Goal: Find contact information: Find contact information

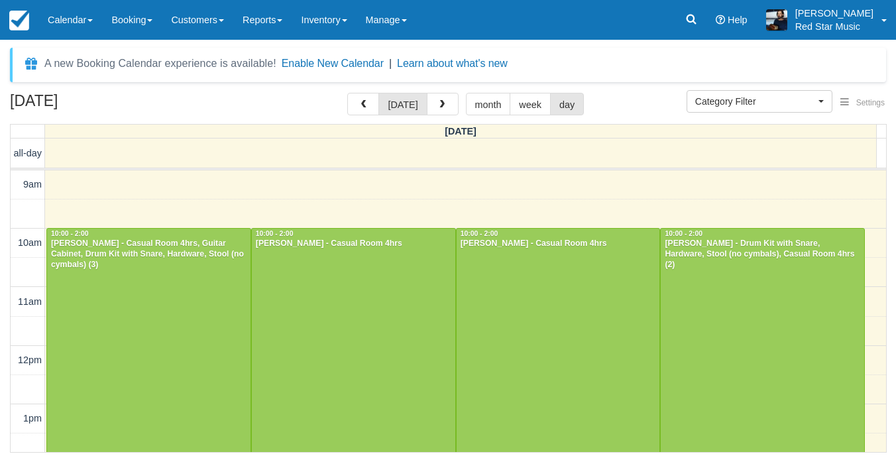
select select
click at [453, 111] on button "button" at bounding box center [443, 104] width 32 height 23
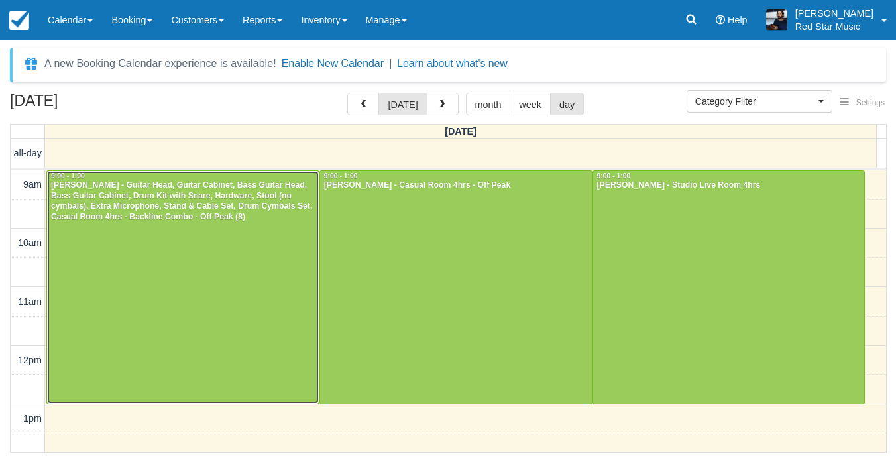
click at [258, 268] on div at bounding box center [183, 287] width 272 height 233
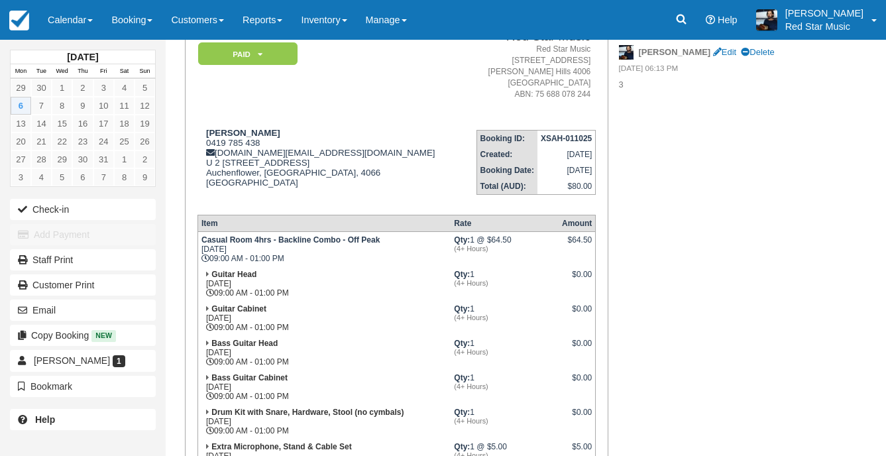
scroll to position [199, 0]
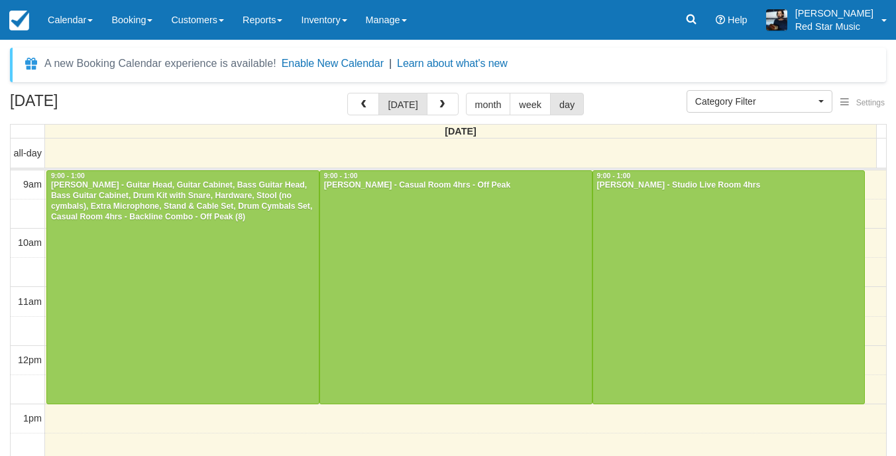
select select
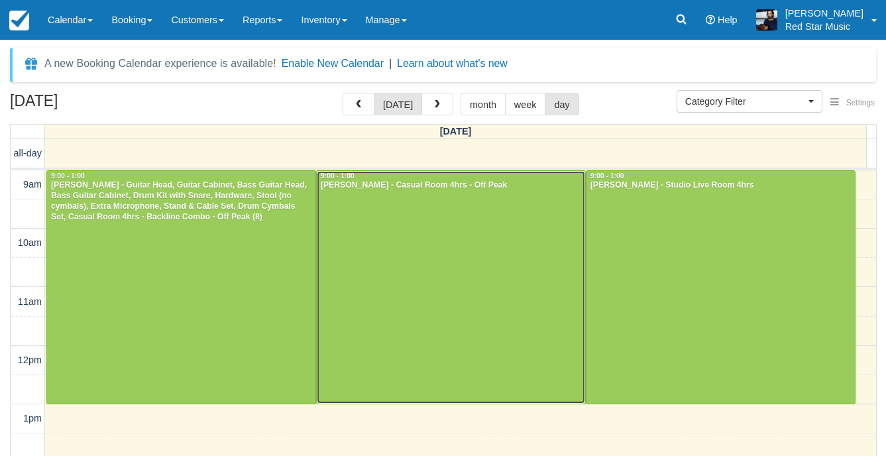
click at [468, 266] on div at bounding box center [451, 287] width 268 height 233
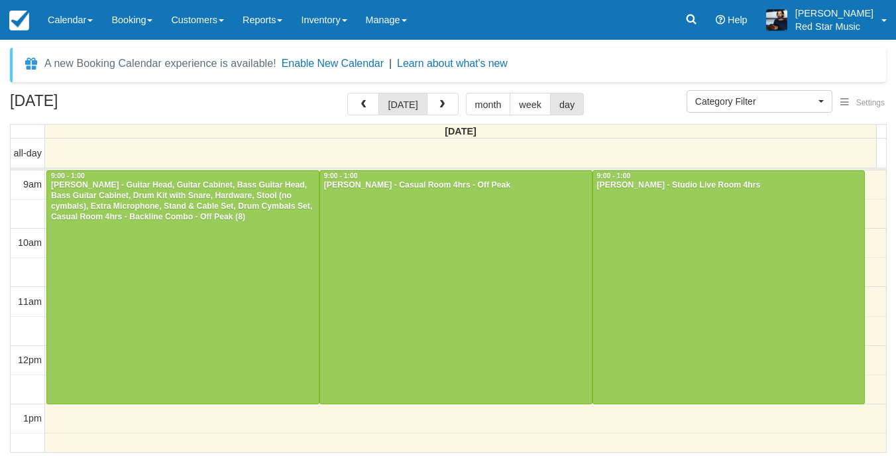
select select
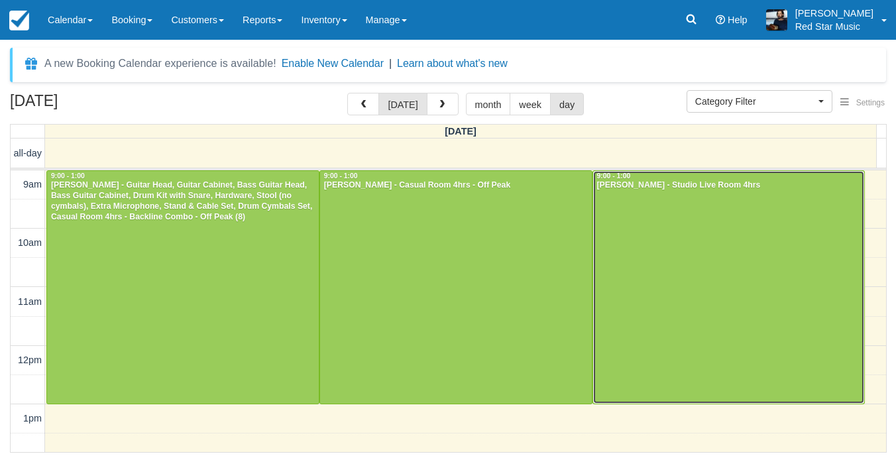
click at [628, 305] on div at bounding box center [729, 287] width 272 height 233
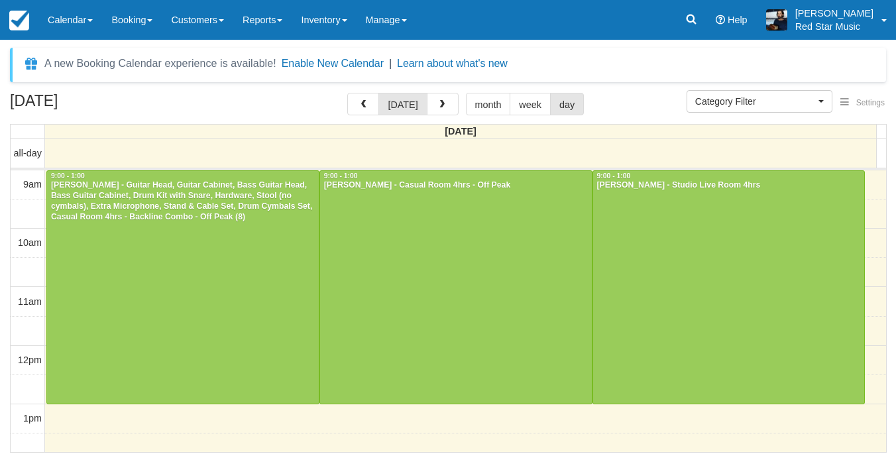
select select
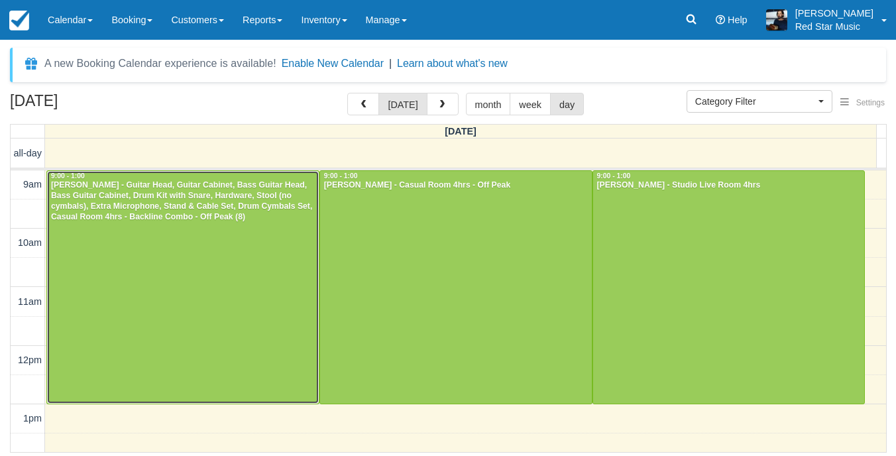
click at [277, 280] on div at bounding box center [183, 287] width 272 height 233
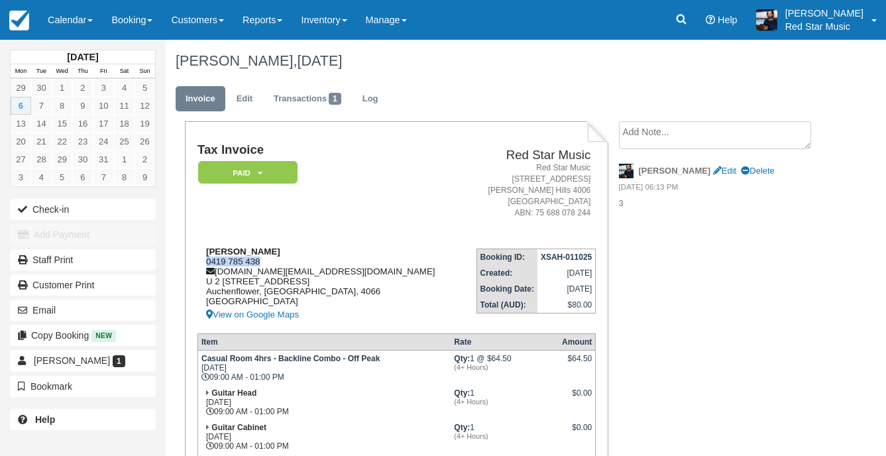
drag, startPoint x: 285, startPoint y: 262, endPoint x: 201, endPoint y: 260, distance: 83.5
click at [201, 260] on div "Jade Watson 0419 785 438 jadewatson.is@gmail.com U 2 489 MILTON RD AUCHENFLOWER…" at bounding box center [329, 284] width 265 height 76
copy div "0419 785 438"
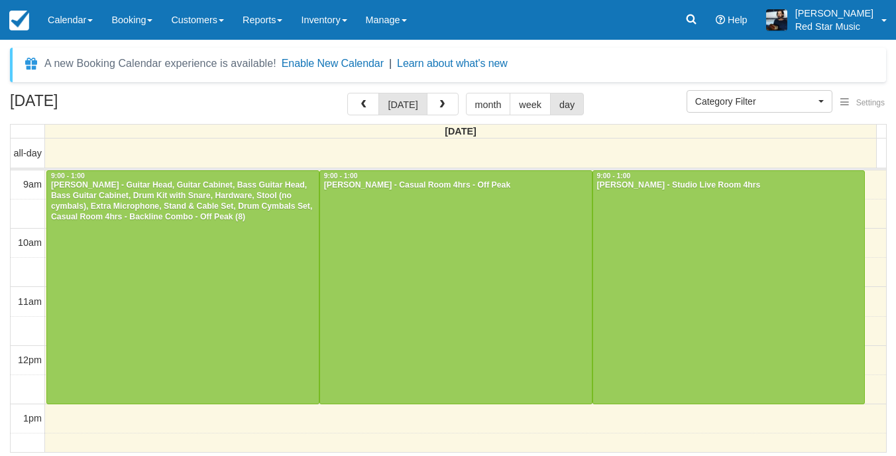
select select
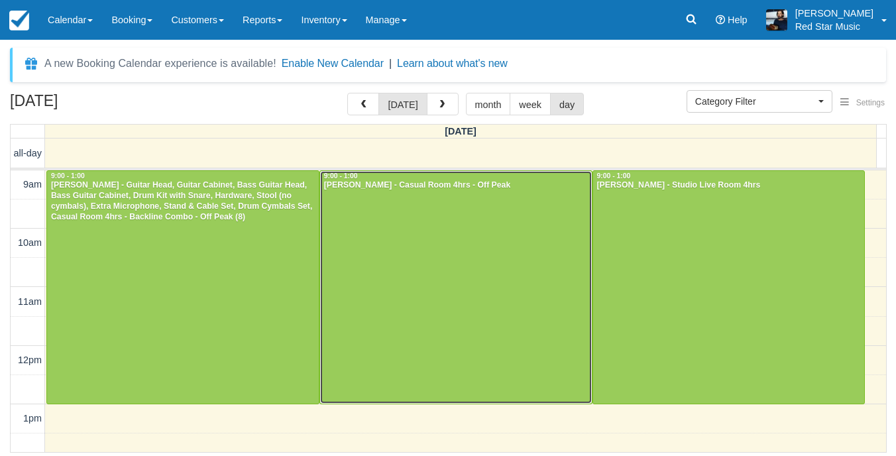
click at [346, 216] on div at bounding box center [456, 287] width 272 height 233
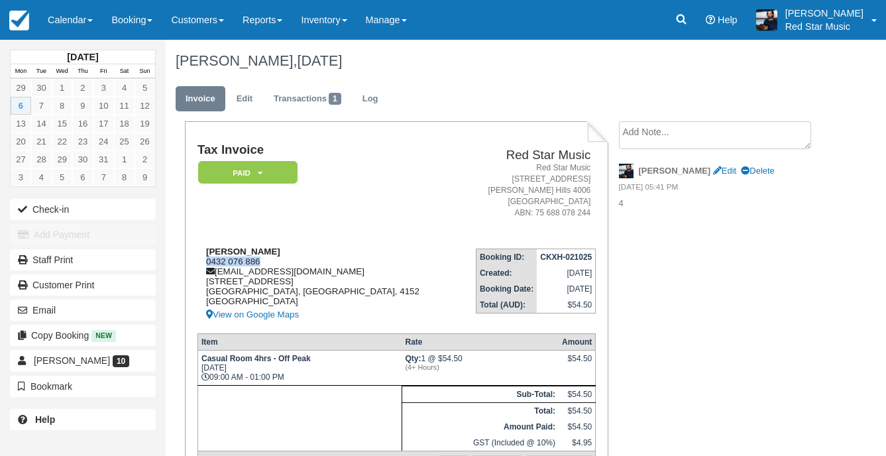
drag, startPoint x: 261, startPoint y: 259, endPoint x: 205, endPoint y: 257, distance: 56.4
click at [205, 257] on div "[PERSON_NAME] 0432 076 886 [EMAIL_ADDRESS][DOMAIN_NAME] [STREET_ADDRESS] View o…" at bounding box center [326, 284] width 258 height 76
copy div "0432 076 886"
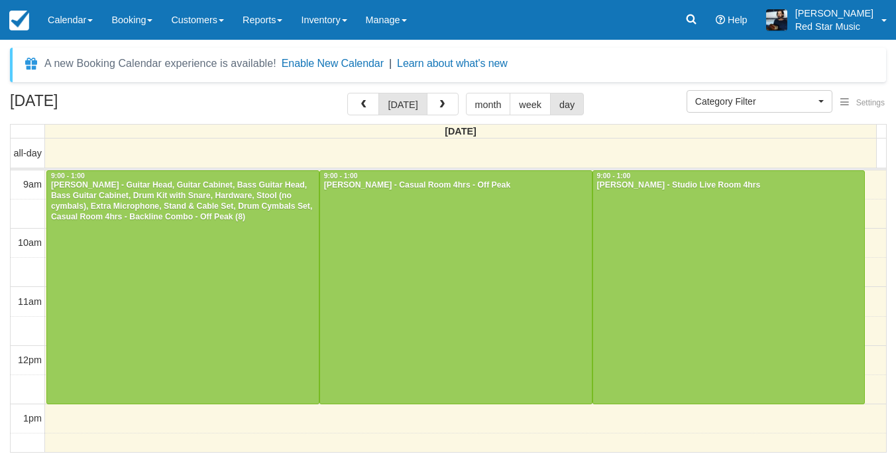
select select
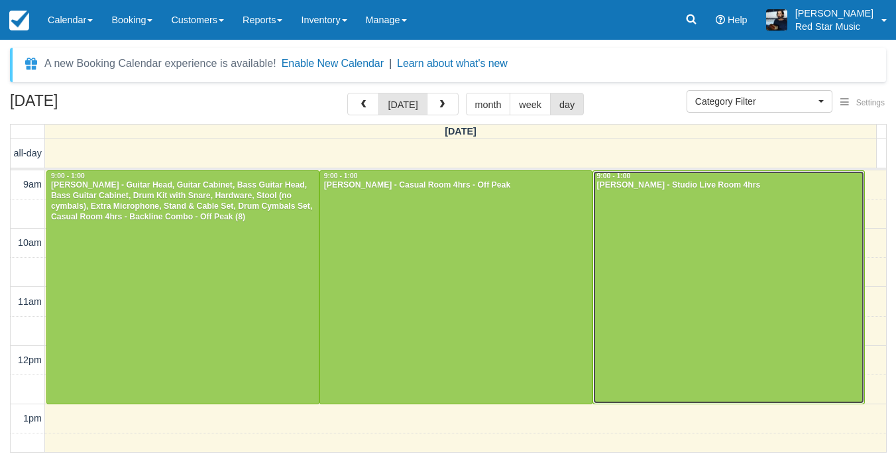
click at [664, 272] on div at bounding box center [729, 287] width 272 height 233
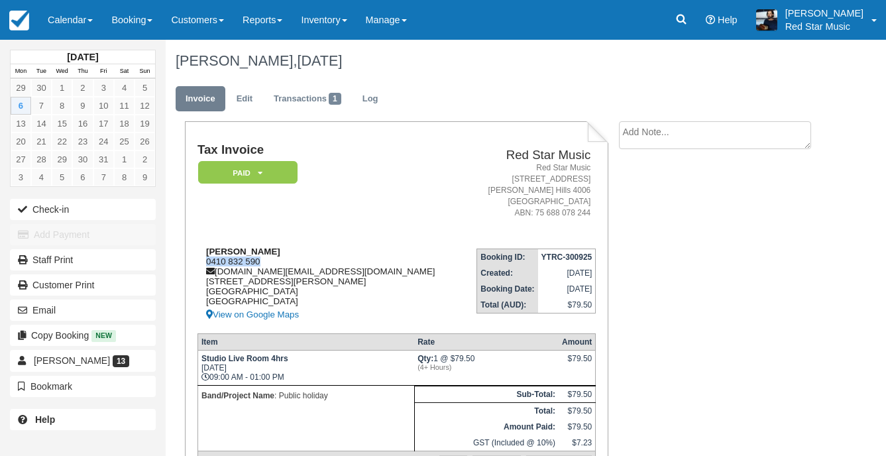
drag, startPoint x: 262, startPoint y: 263, endPoint x: 207, endPoint y: 262, distance: 55.7
click at [207, 262] on div "[PERSON_NAME] 0410 832 590 [DOMAIN_NAME][EMAIL_ADDRESS][DOMAIN_NAME] [STREET_AD…" at bounding box center [329, 284] width 265 height 76
copy div "0410 832 590"
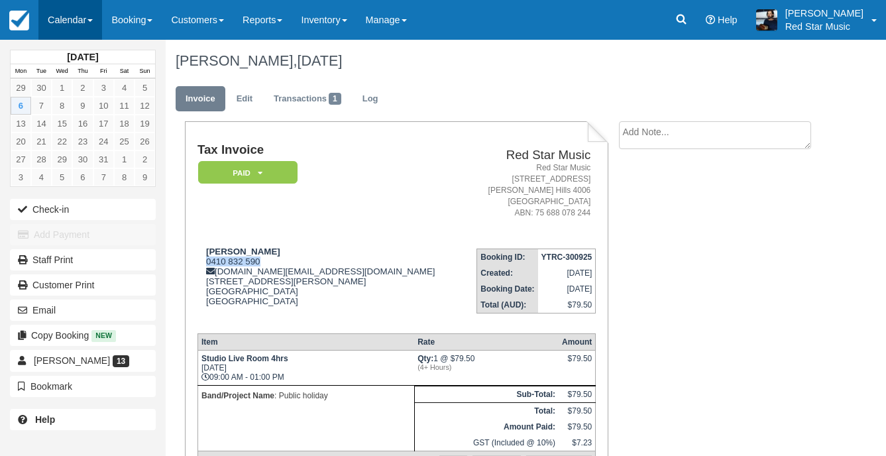
click at [70, 34] on link "Calendar" at bounding box center [70, 20] width 64 height 40
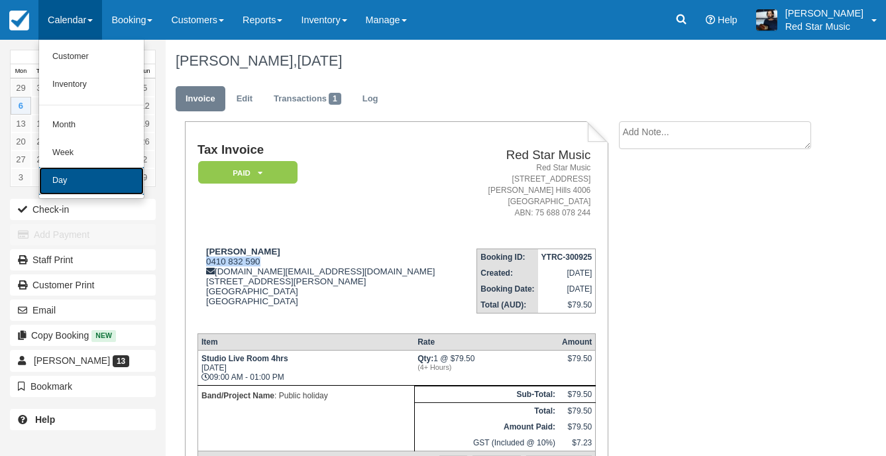
click at [87, 176] on link "Day" at bounding box center [91, 181] width 105 height 28
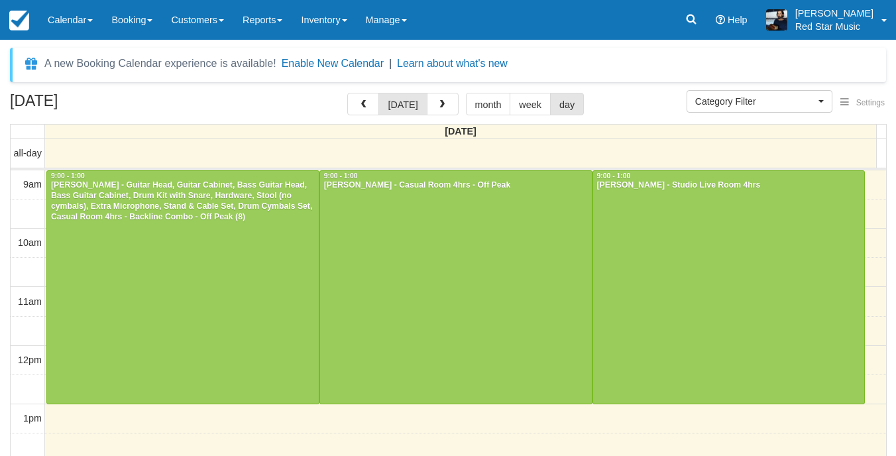
select select
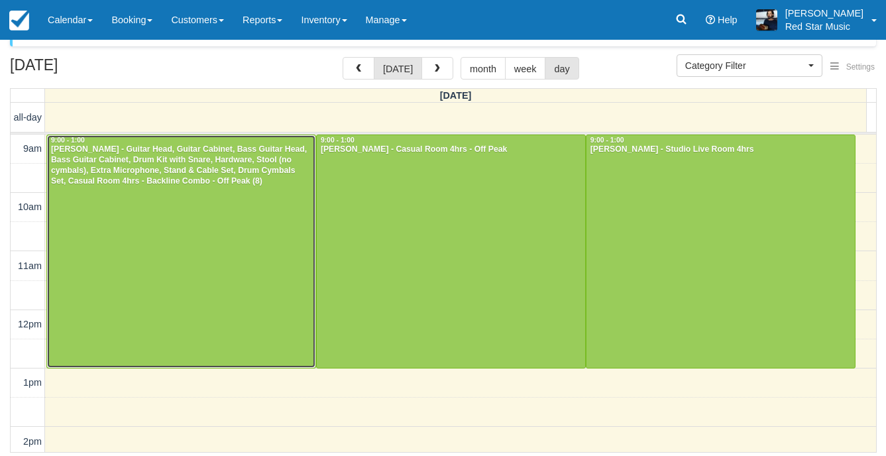
click at [305, 220] on div at bounding box center [181, 251] width 268 height 233
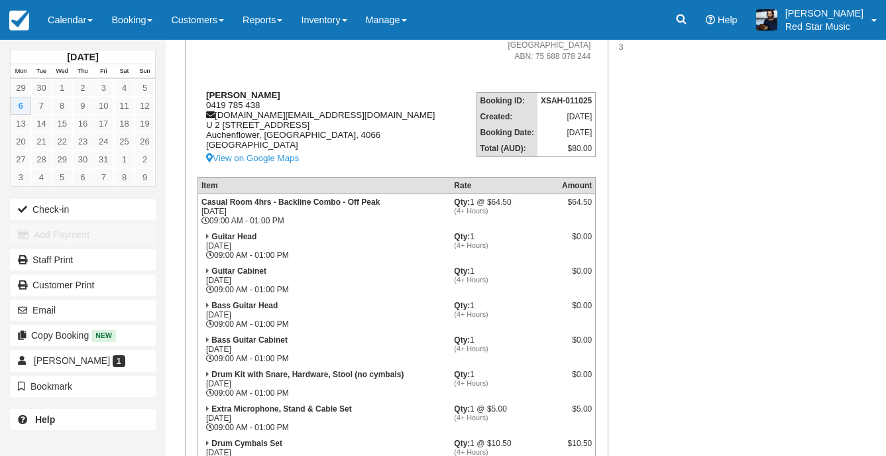
scroll to position [265, 0]
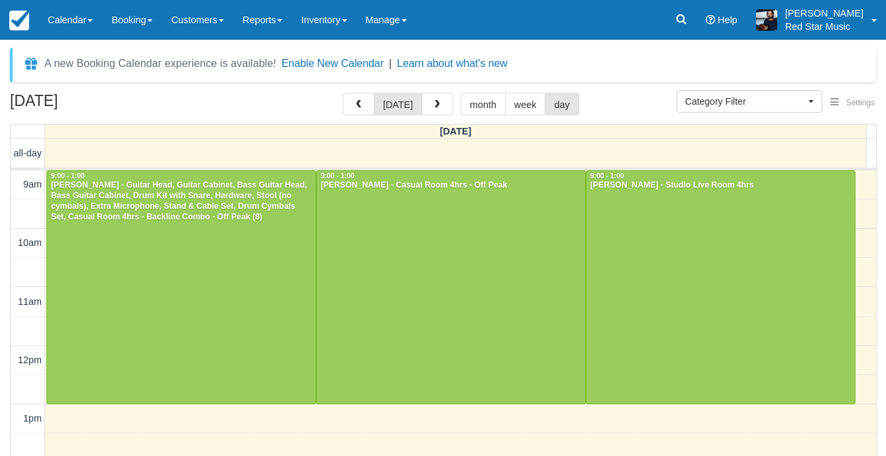
select select
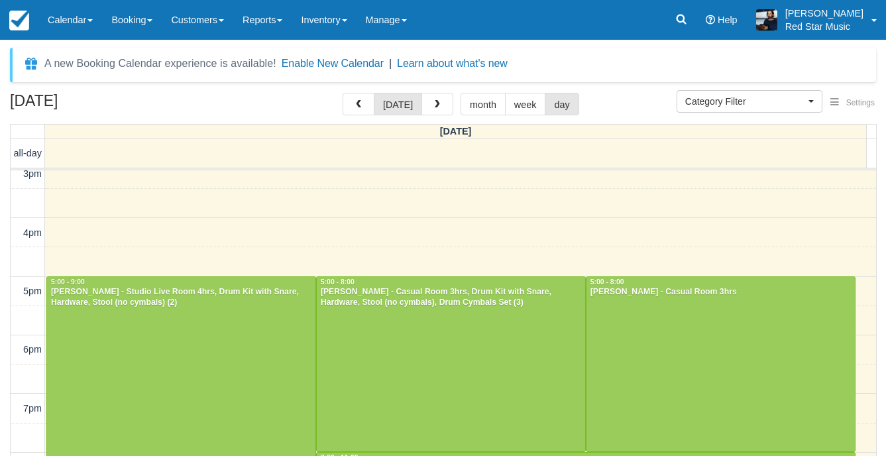
scroll to position [369, 0]
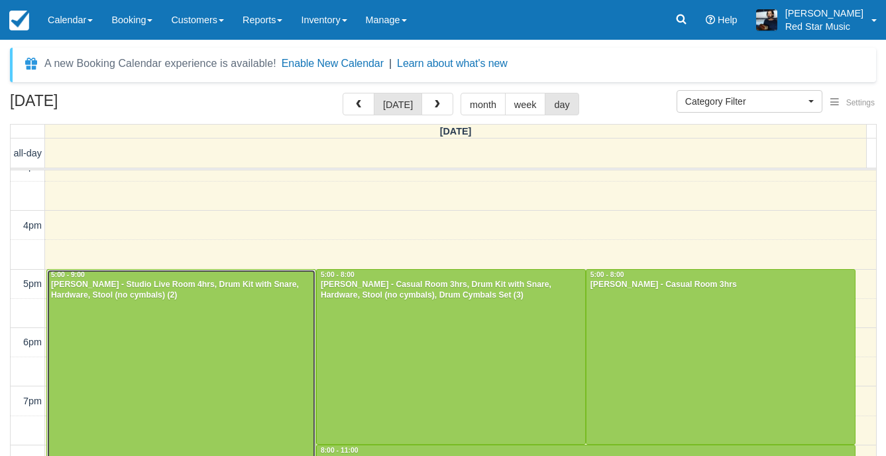
click at [210, 339] on div at bounding box center [181, 386] width 268 height 233
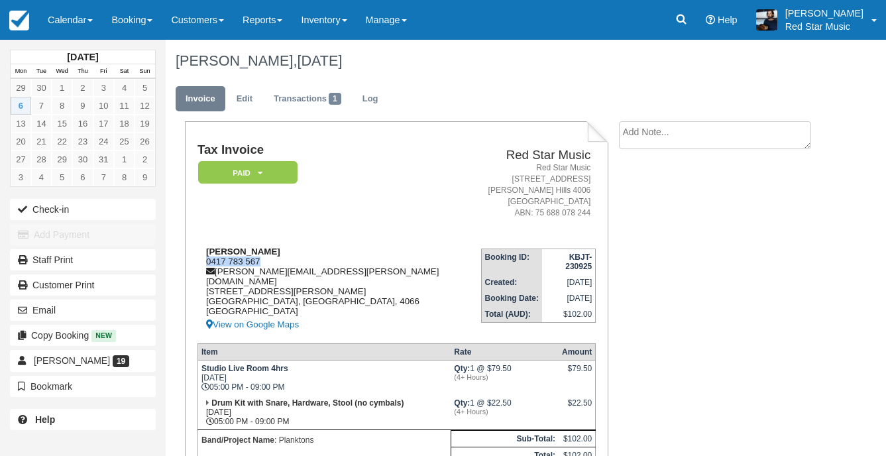
drag, startPoint x: 266, startPoint y: 264, endPoint x: 207, endPoint y: 262, distance: 59.0
click at [207, 262] on div "John clifford 0417 783 567 john.clifford@morgans.com.au 58 Payne St Brisbane, Q…" at bounding box center [339, 289] width 284 height 86
copy div "0417 783 567"
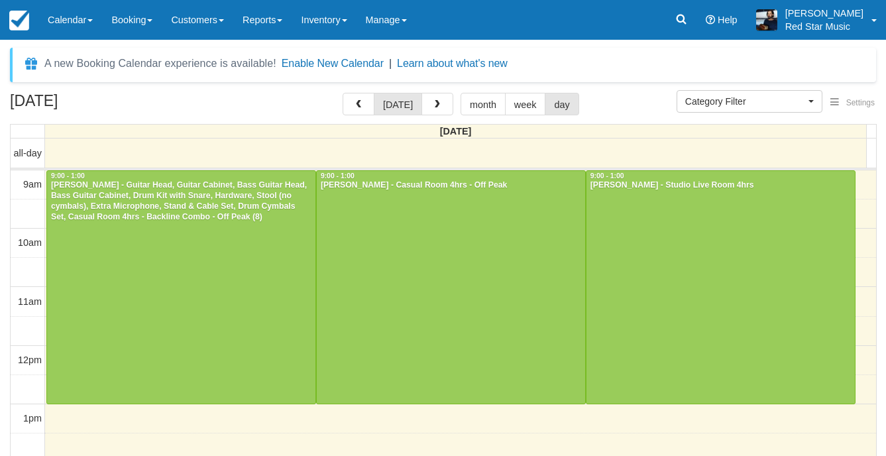
select select
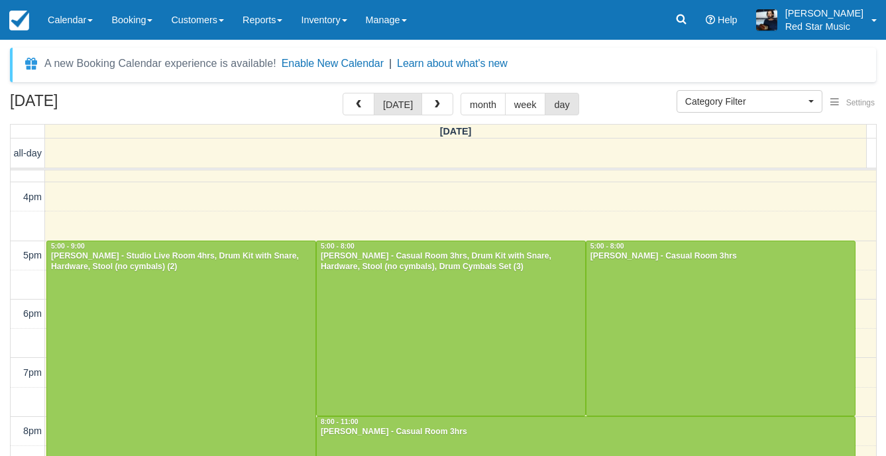
scroll to position [464, 0]
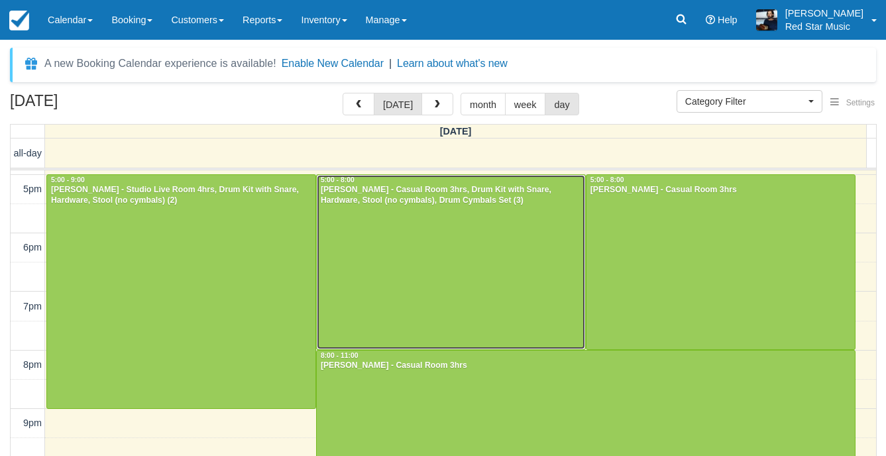
click at [416, 239] on div at bounding box center [451, 262] width 268 height 174
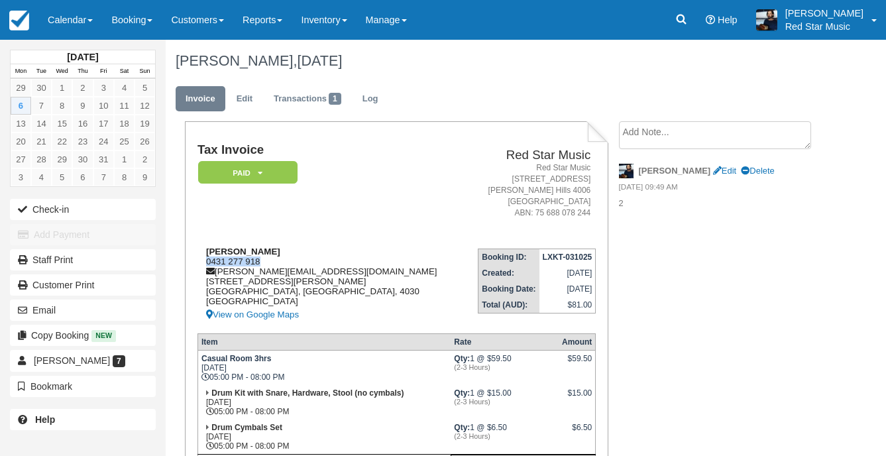
drag, startPoint x: 271, startPoint y: 260, endPoint x: 205, endPoint y: 262, distance: 66.3
click at [205, 262] on div "[PERSON_NAME] 0431 277 918 [PERSON_NAME][EMAIL_ADDRESS][DOMAIN_NAME] [STREET_AD…" at bounding box center [330, 284] width 267 height 76
copy div "0431 277 918"
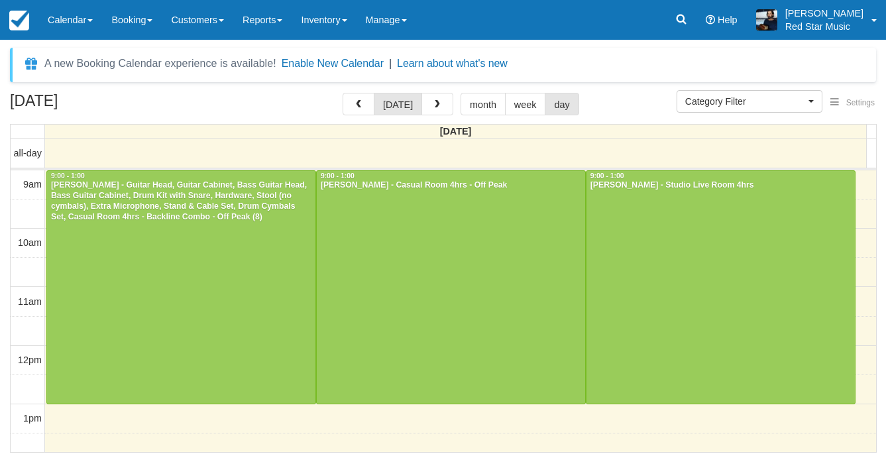
select select
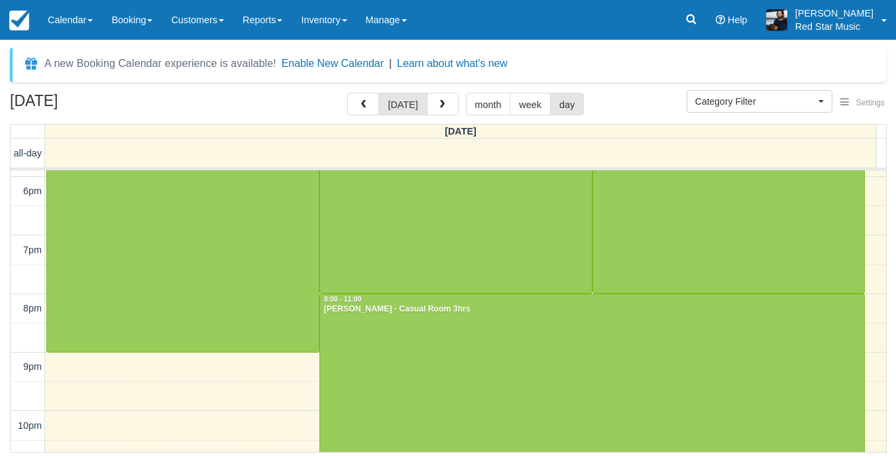
scroll to position [537, 0]
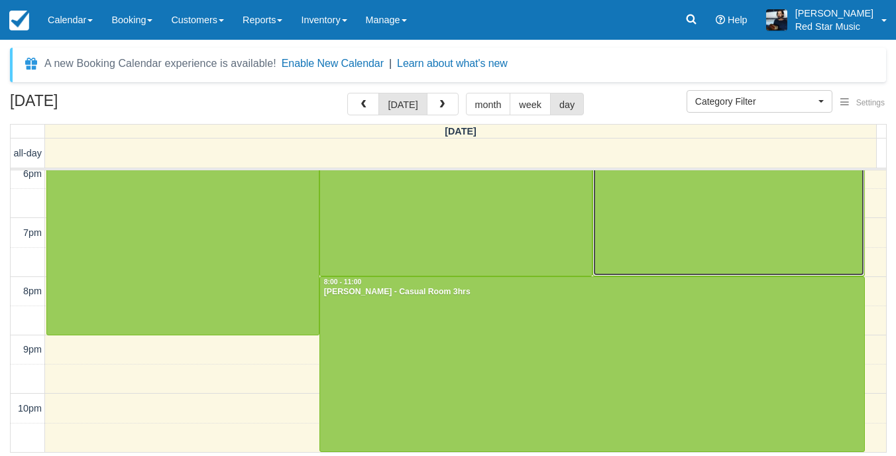
click at [667, 227] on div at bounding box center [729, 188] width 272 height 174
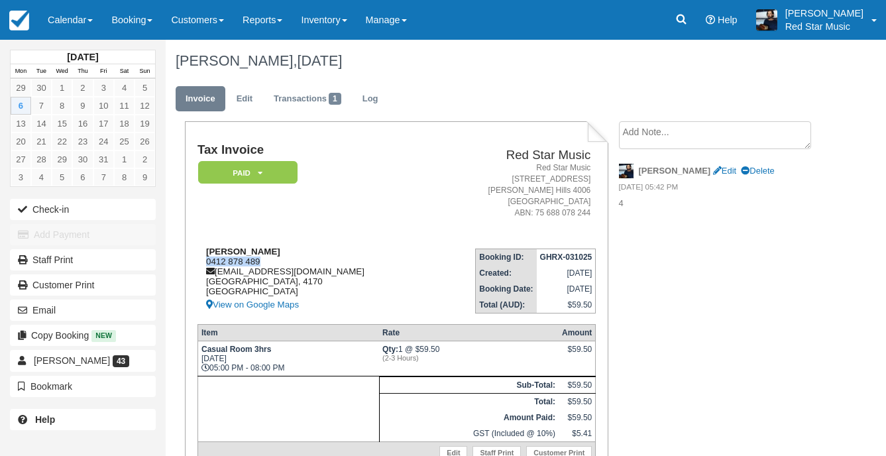
drag, startPoint x: 268, startPoint y: 260, endPoint x: 207, endPoint y: 260, distance: 60.3
click at [207, 260] on div "Finlay Rodbert 0412 878 489 finlay.rodbert@gmail.com Queensland, 4170 Australia…" at bounding box center [312, 279] width 231 height 66
copy div "0412 878 489"
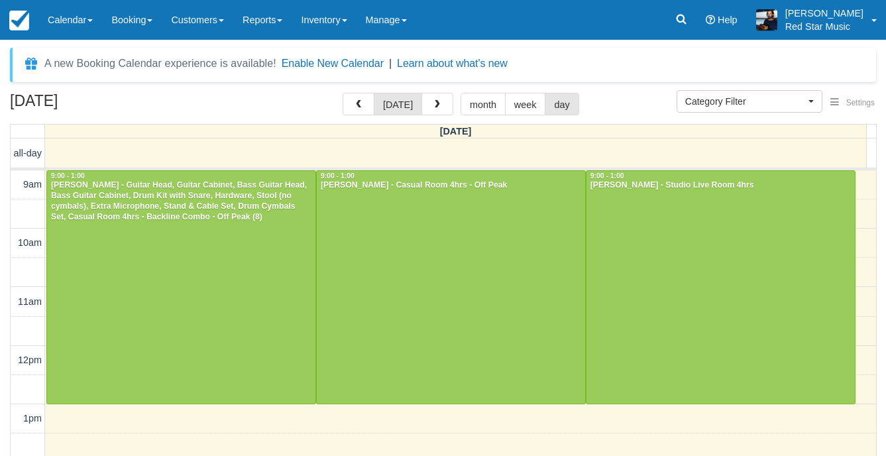
select select
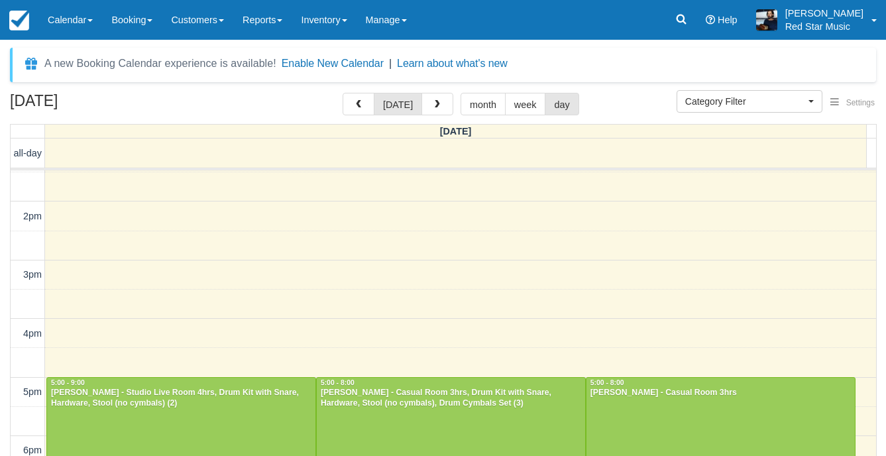
scroll to position [464, 0]
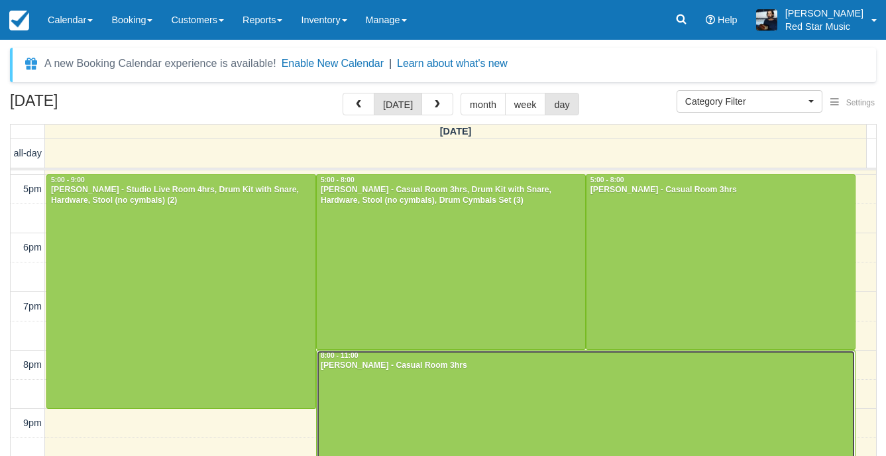
click at [453, 395] on div at bounding box center [586, 438] width 538 height 174
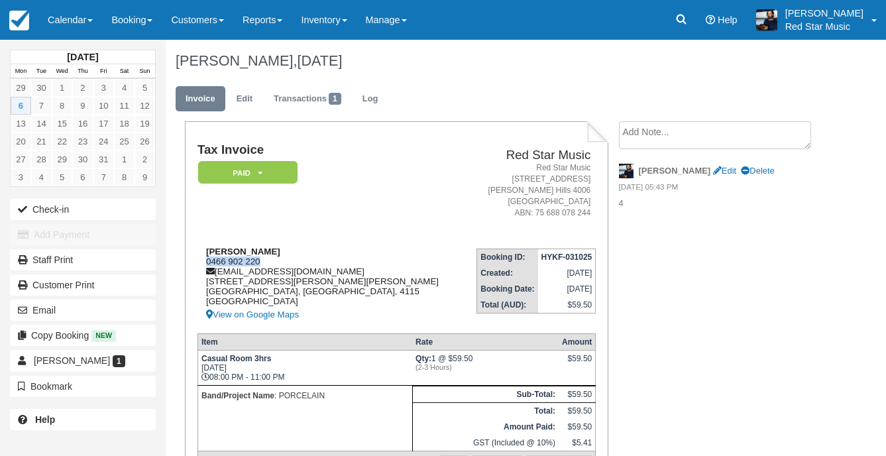
drag, startPoint x: 272, startPoint y: 262, endPoint x: 203, endPoint y: 262, distance: 68.9
click at [203, 262] on div "[PERSON_NAME] 0466 902 220 [EMAIL_ADDRESS][DOMAIN_NAME] [STREET_ADDRESS][PERSON…" at bounding box center [330, 284] width 266 height 76
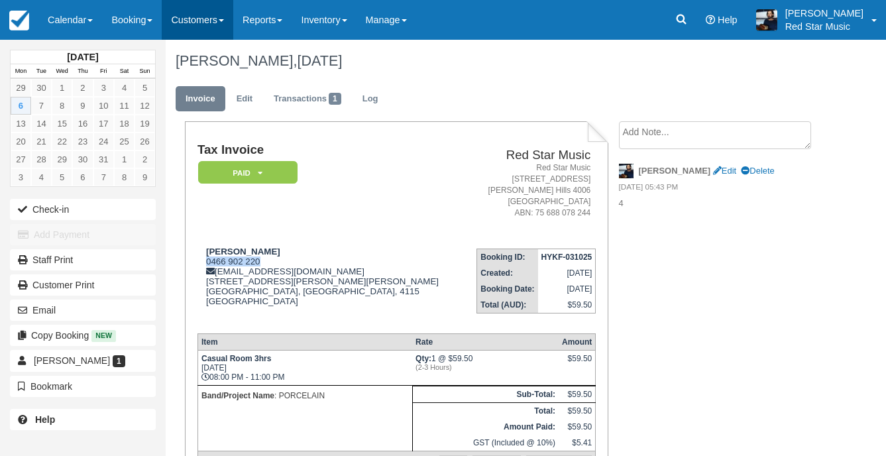
copy div "0466 902 220"
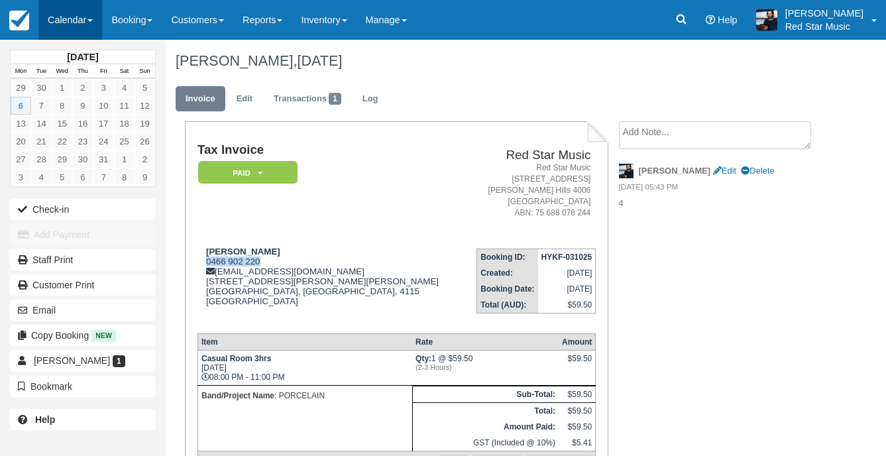
click at [44, 16] on link "Calendar" at bounding box center [70, 20] width 64 height 40
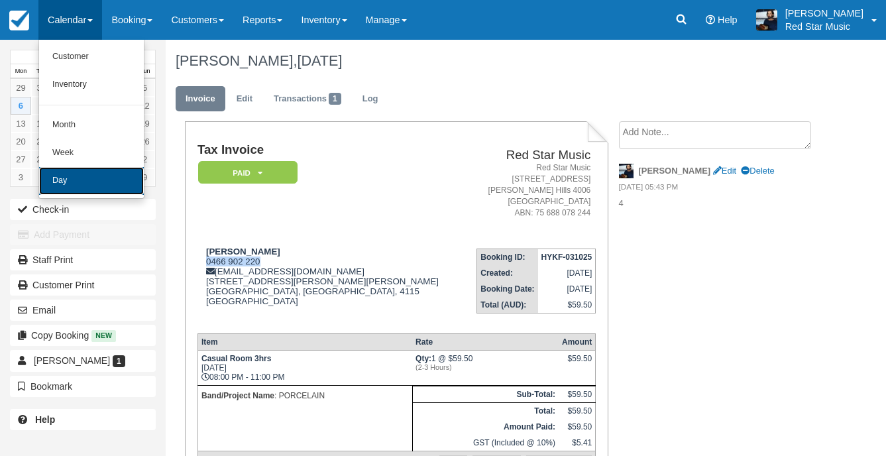
click at [68, 186] on link "Day" at bounding box center [91, 181] width 105 height 28
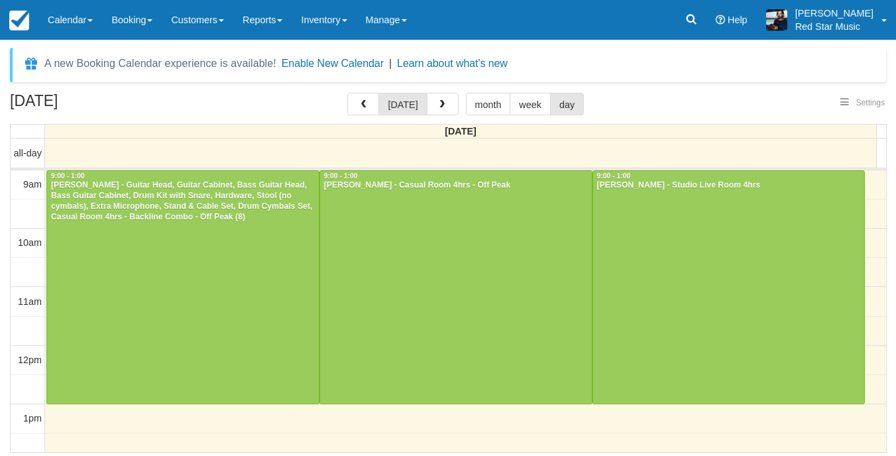
select select
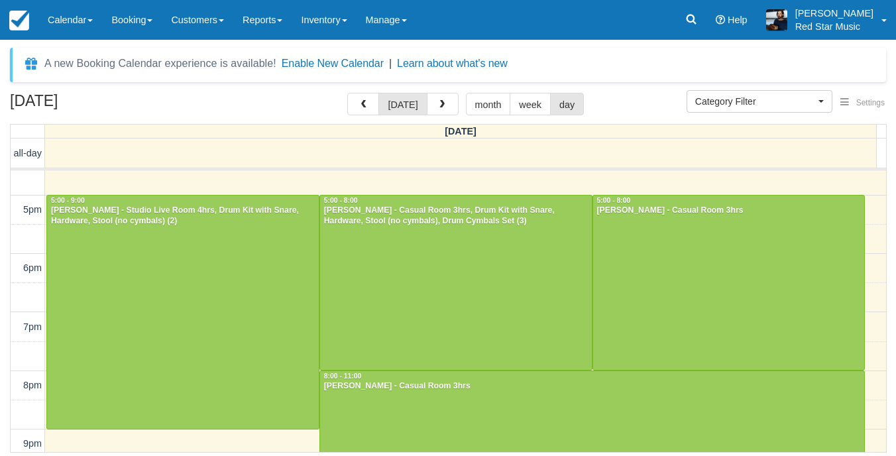
scroll to position [464, 0]
